Goal: Task Accomplishment & Management: Use online tool/utility

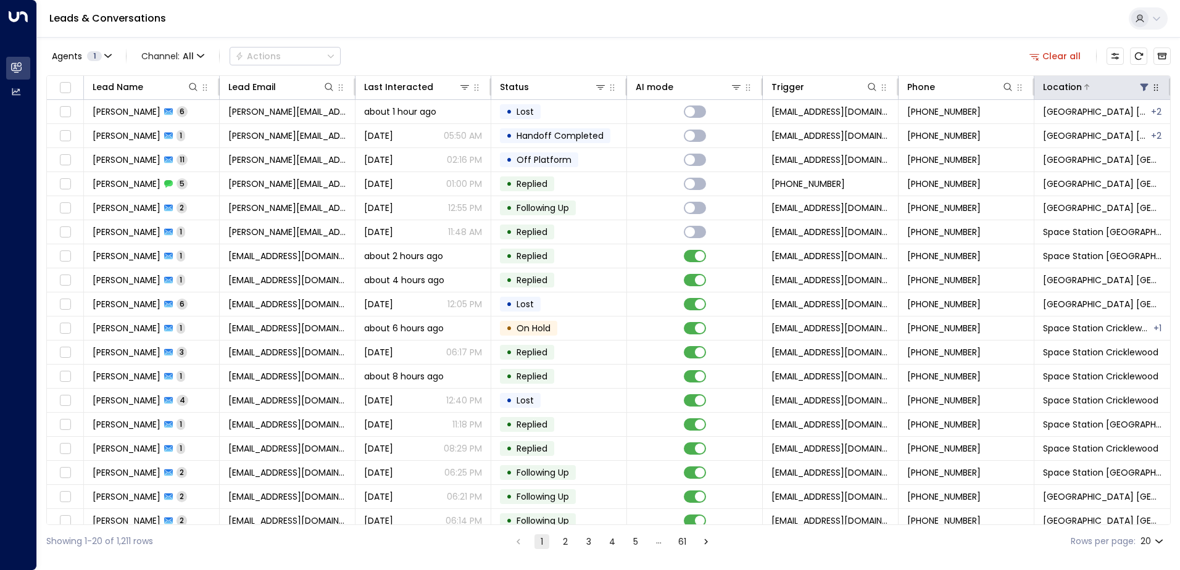
click at [1141, 83] on icon at bounding box center [1144, 87] width 10 height 10
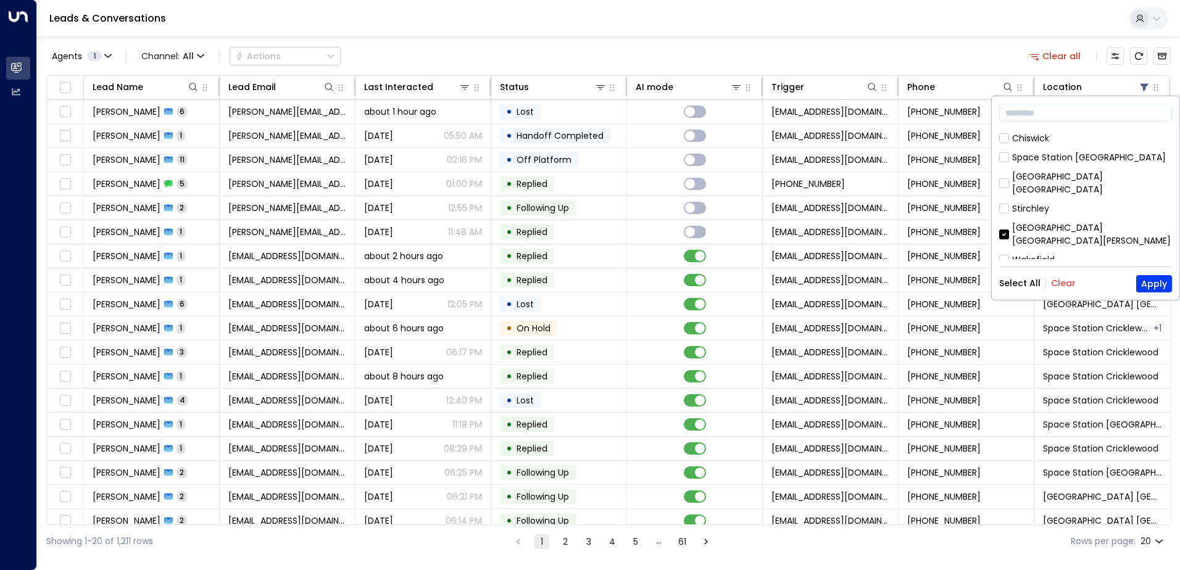
scroll to position [370, 0]
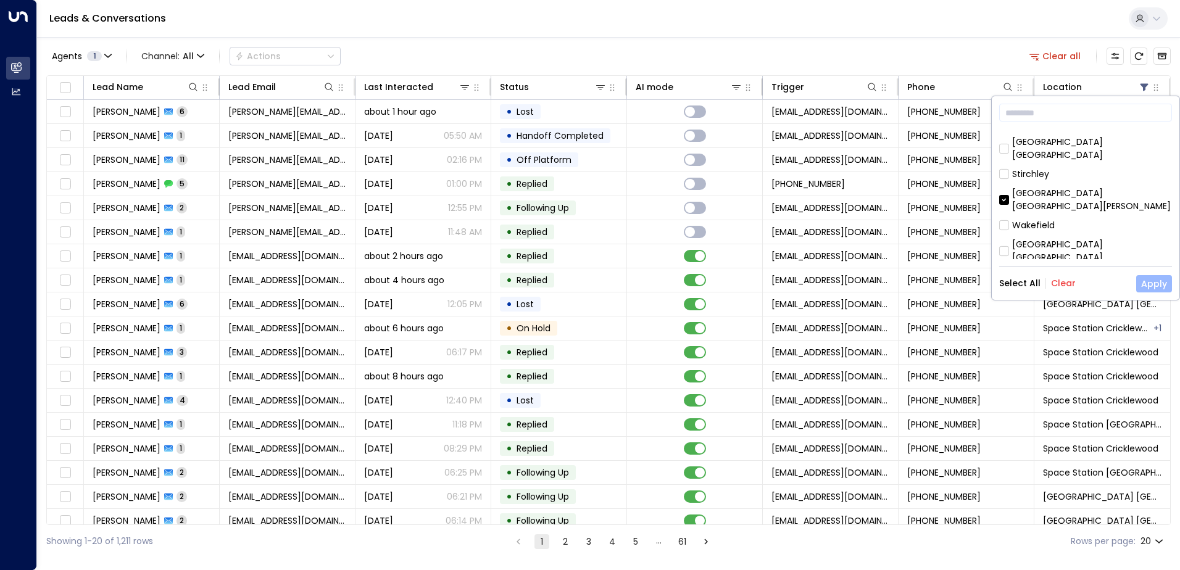
click at [1160, 286] on button "Apply" at bounding box center [1154, 283] width 36 height 17
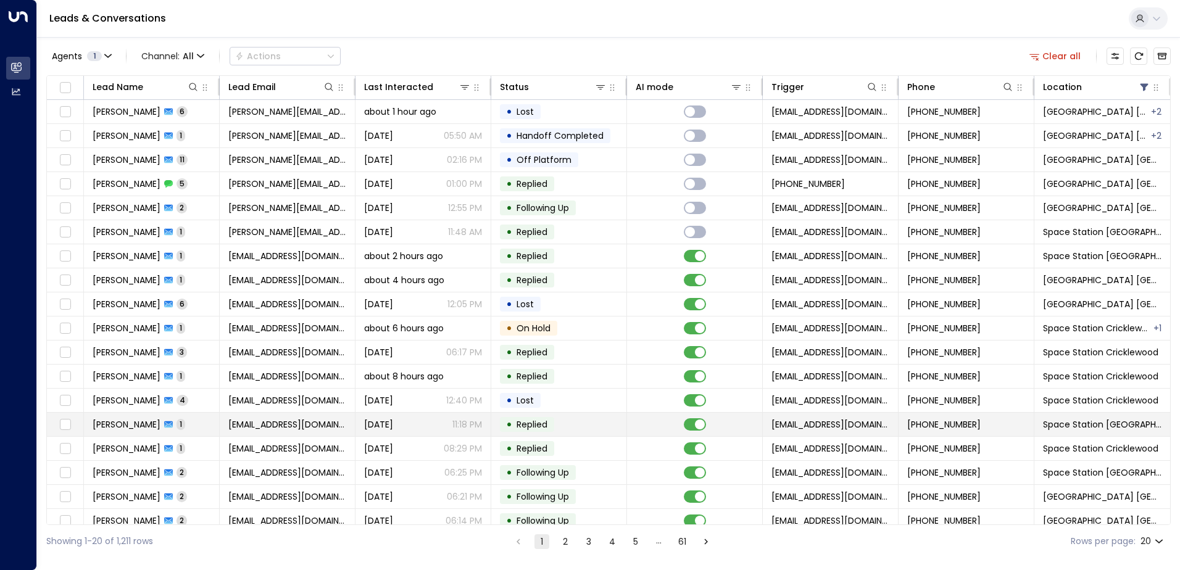
click at [151, 426] on span "[PERSON_NAME]" at bounding box center [127, 425] width 68 height 12
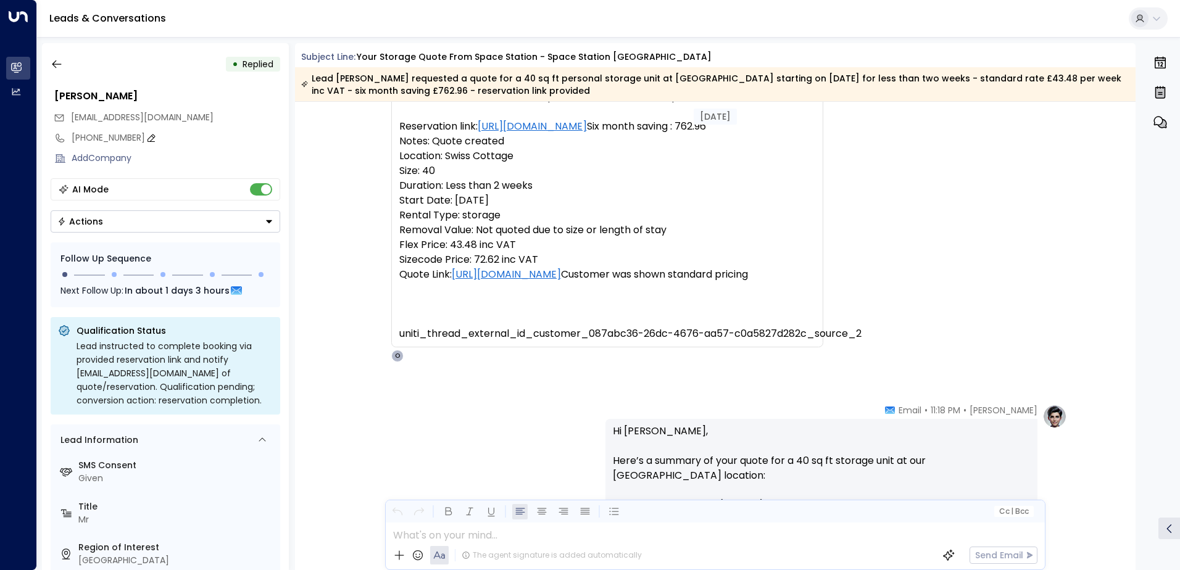
scroll to position [142, 0]
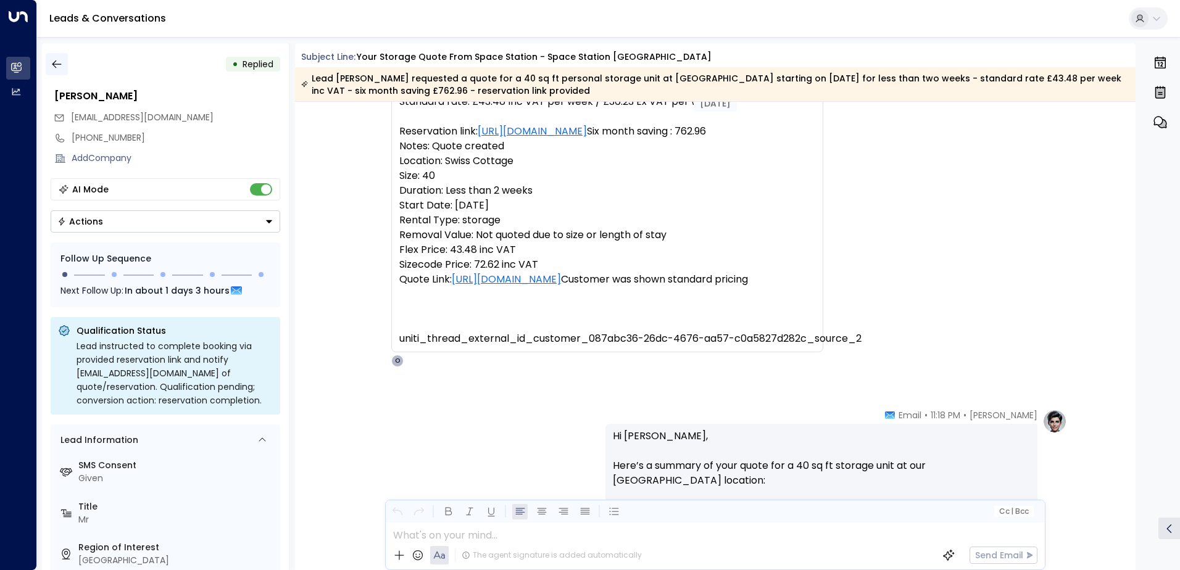
click at [59, 65] on icon "button" at bounding box center [57, 64] width 12 height 12
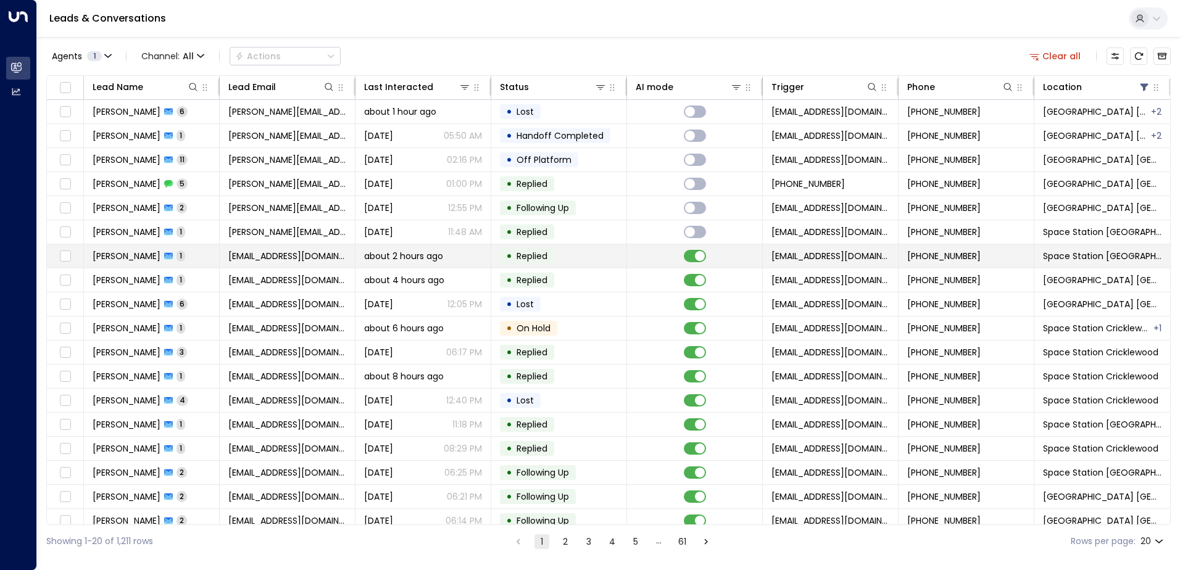
click at [164, 260] on icon at bounding box center [168, 256] width 9 height 9
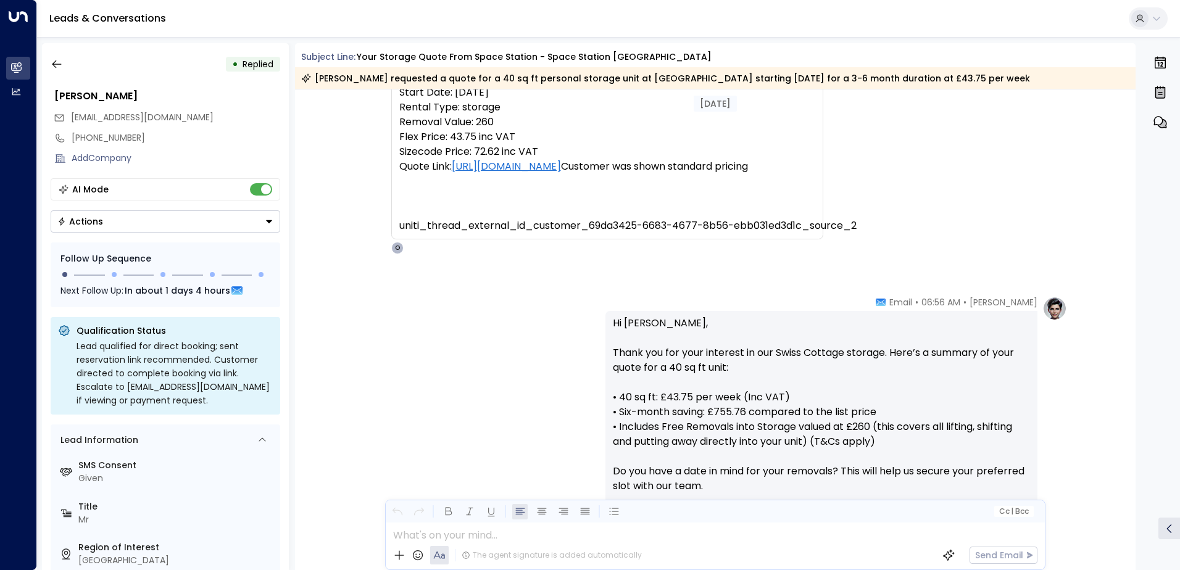
scroll to position [370, 0]
